Goal: Information Seeking & Learning: Learn about a topic

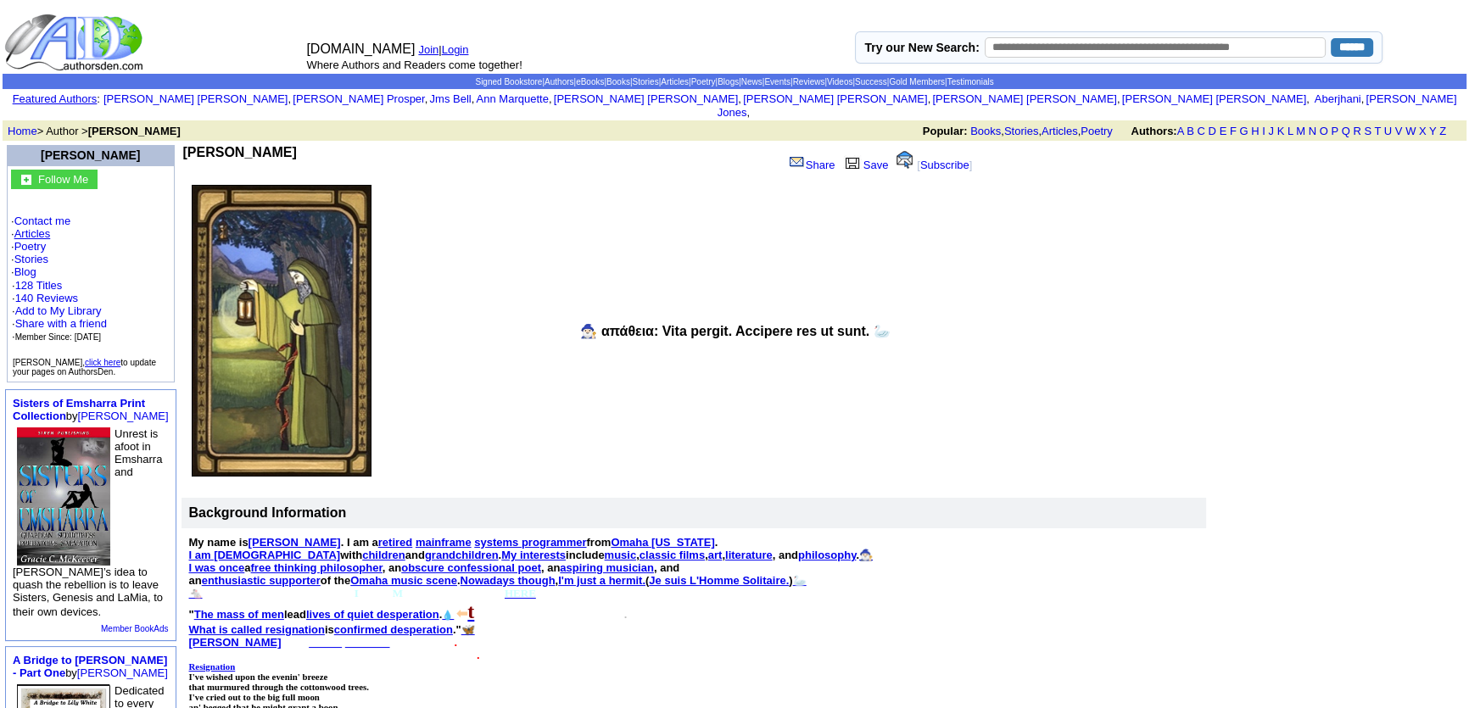
click at [28, 227] on link "Articles" at bounding box center [32, 233] width 36 height 13
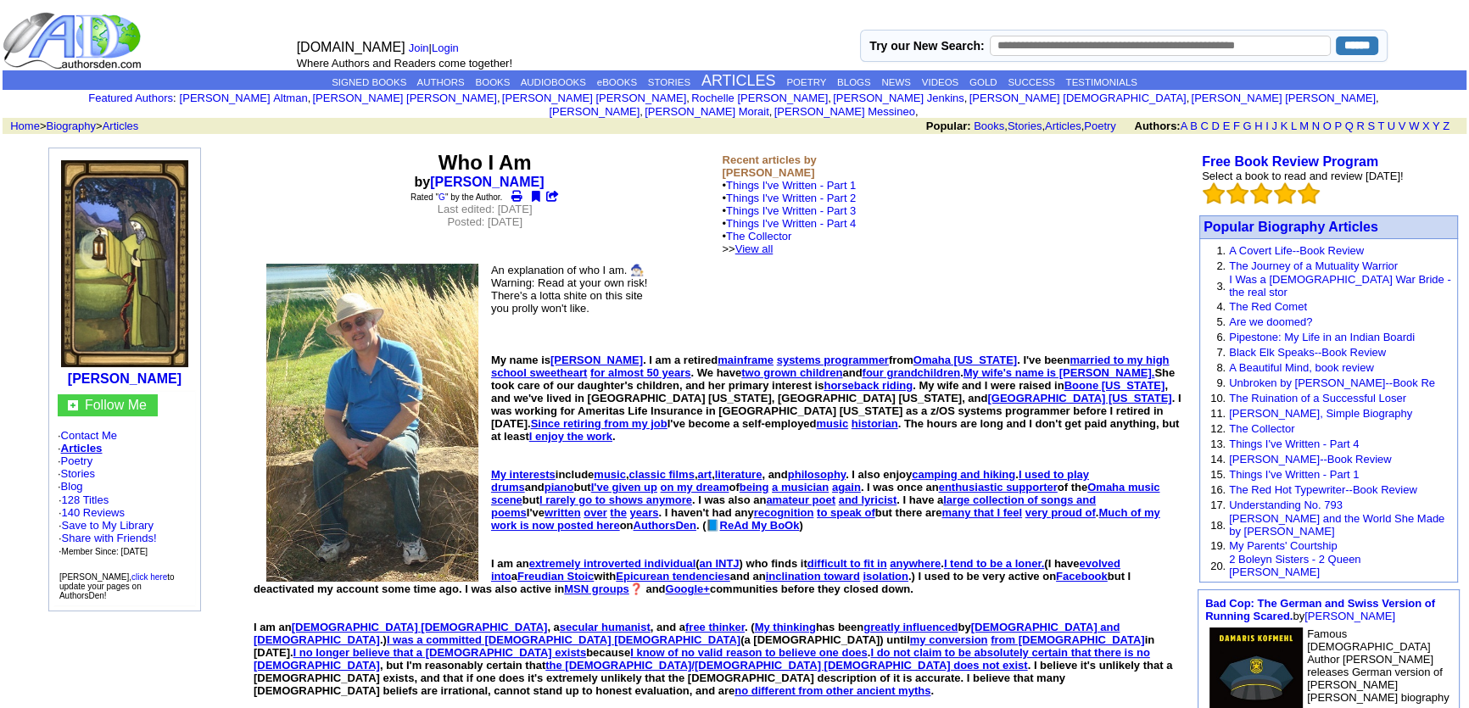
click at [774, 243] on link "View all" at bounding box center [754, 249] width 38 height 13
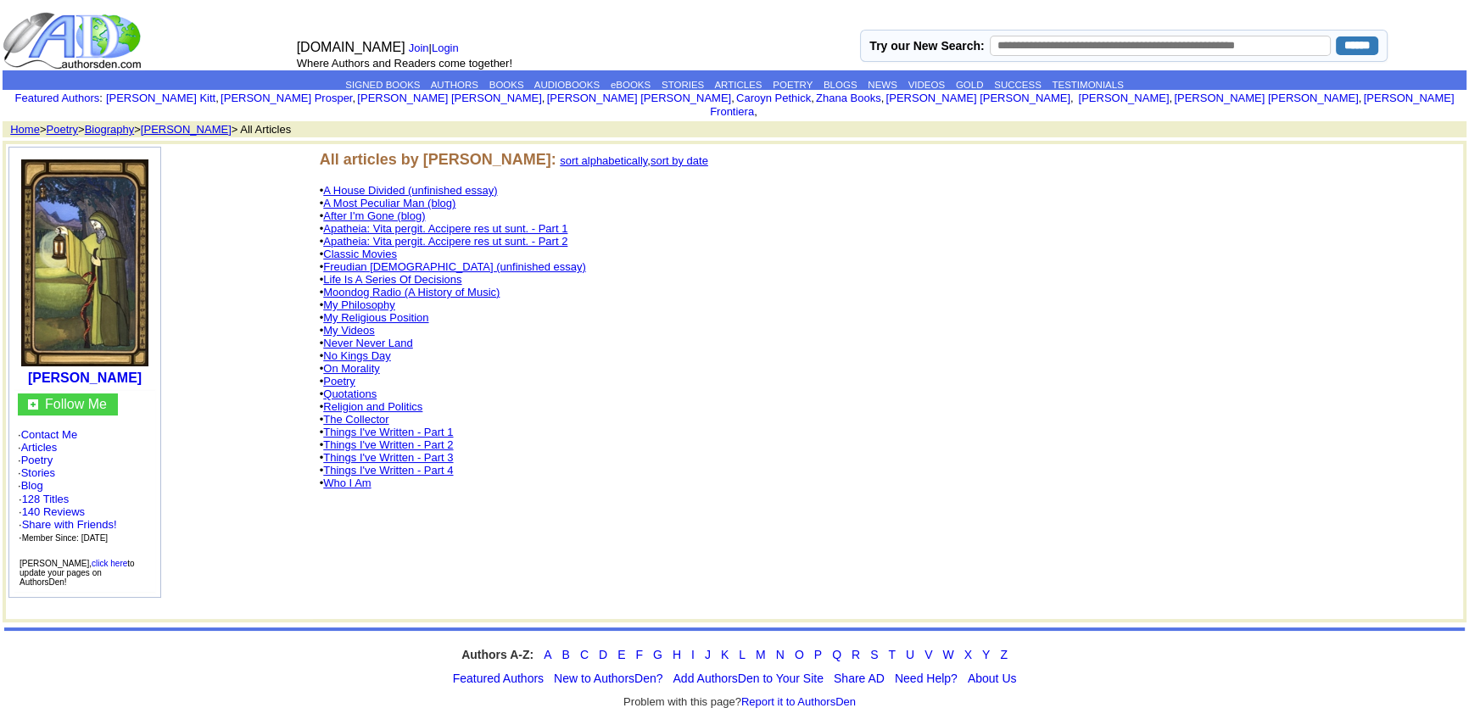
click at [356, 349] on link "No Kings Day" at bounding box center [356, 355] width 67 height 13
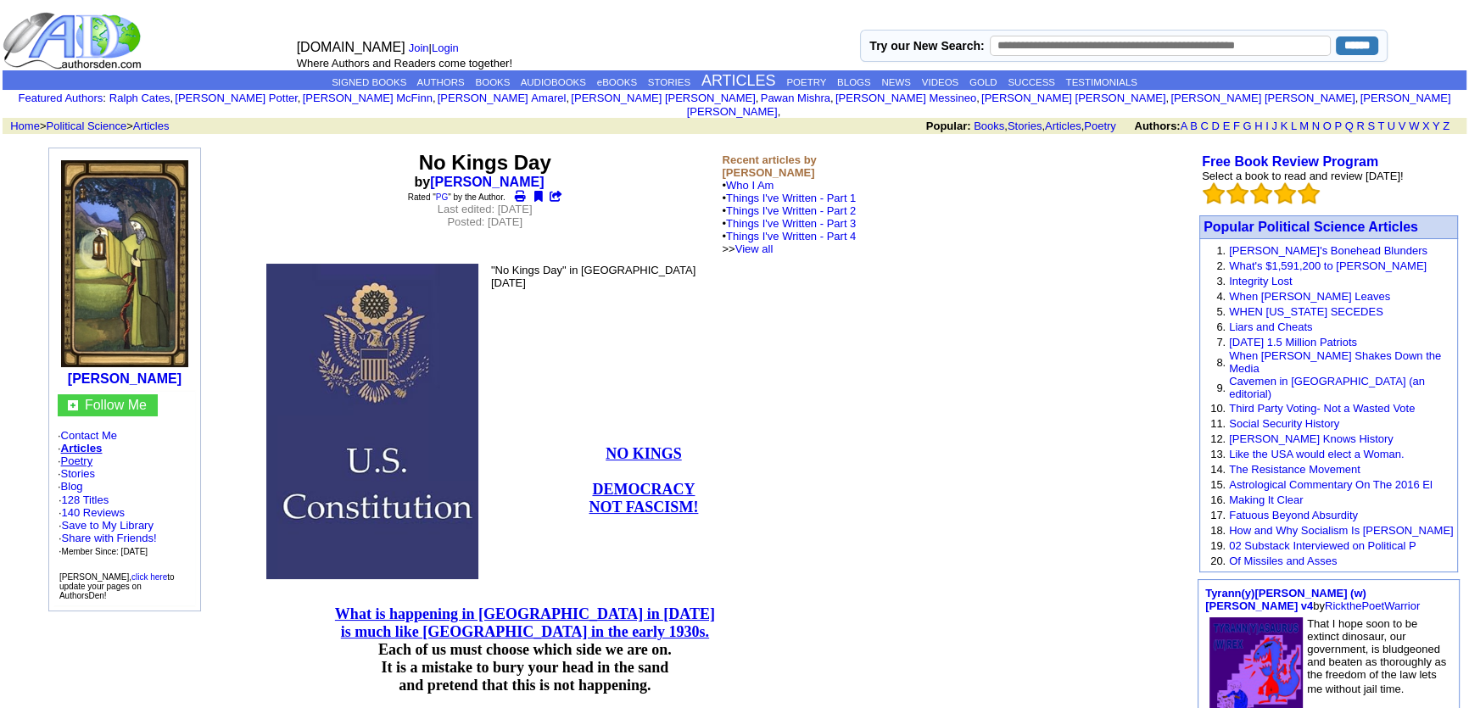
click at [84, 455] on link "Poetry" at bounding box center [77, 461] width 32 height 13
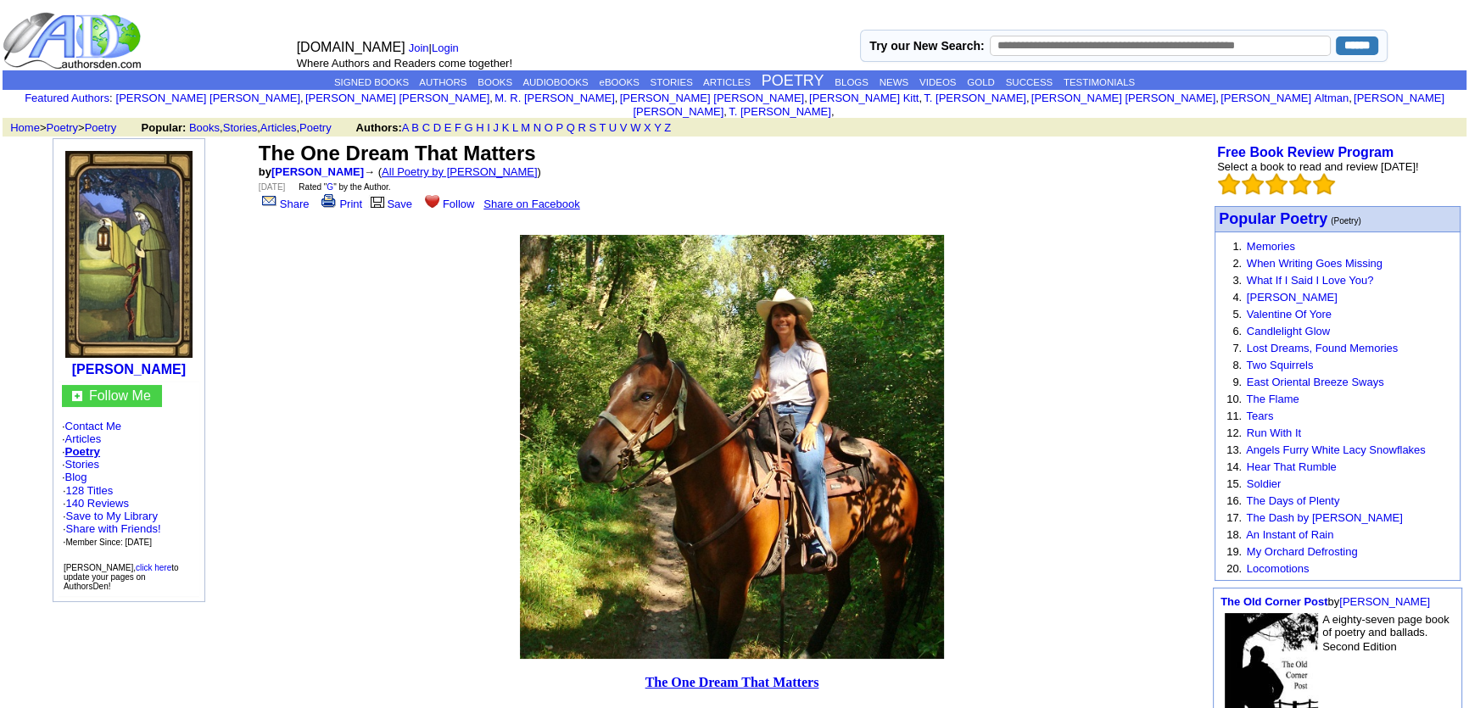
click at [475, 165] on link "All Poetry by [PERSON_NAME]" at bounding box center [460, 171] width 156 height 13
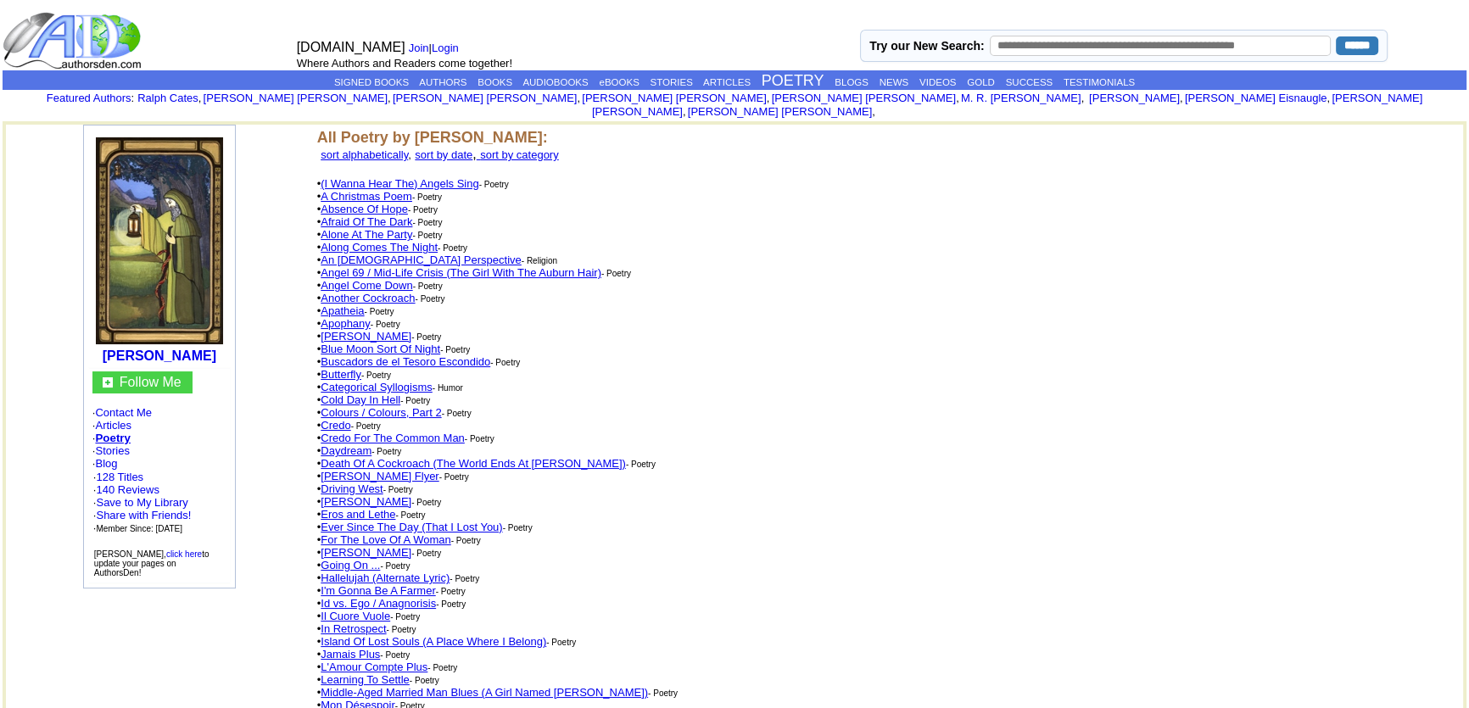
click at [397, 254] on link "An Atheist Perspective" at bounding box center [421, 260] width 200 height 13
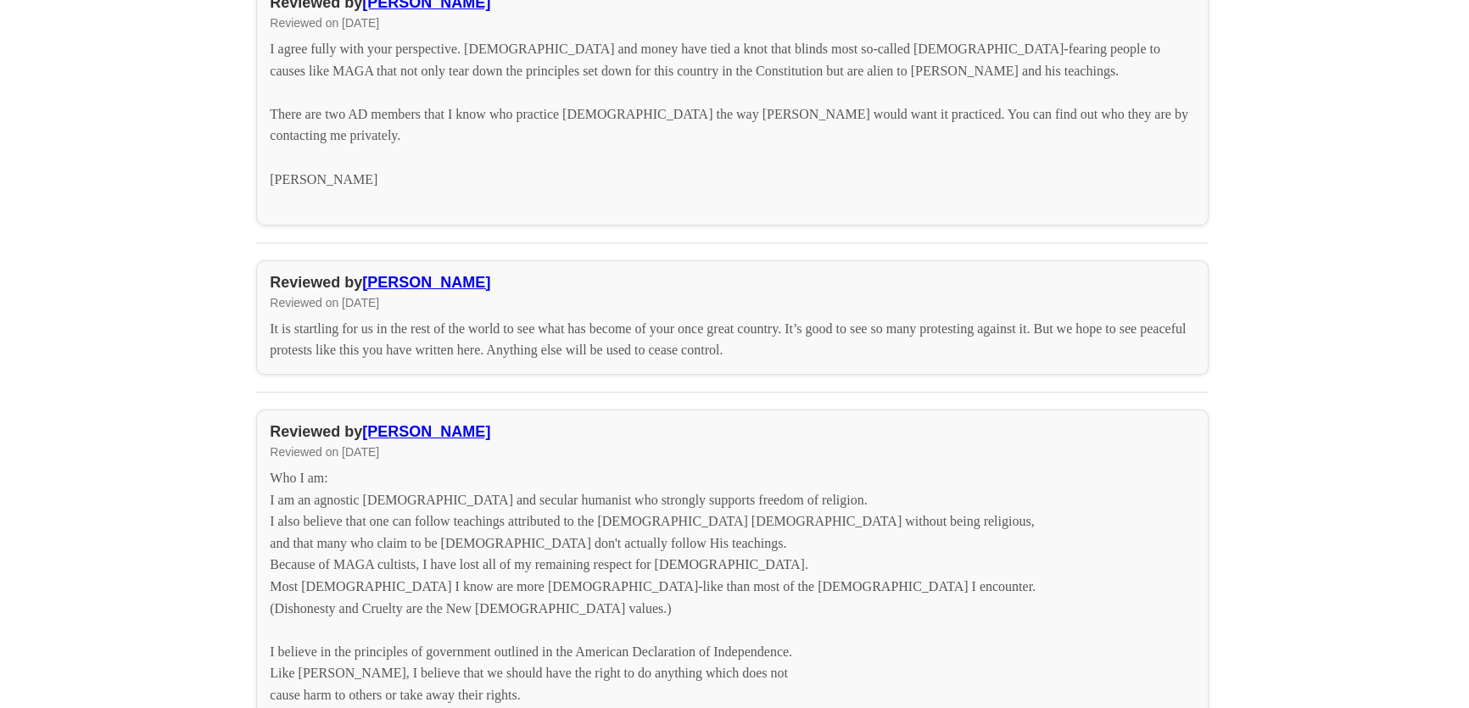
scroll to position [2468, 0]
